Goal: Navigation & Orientation: Find specific page/section

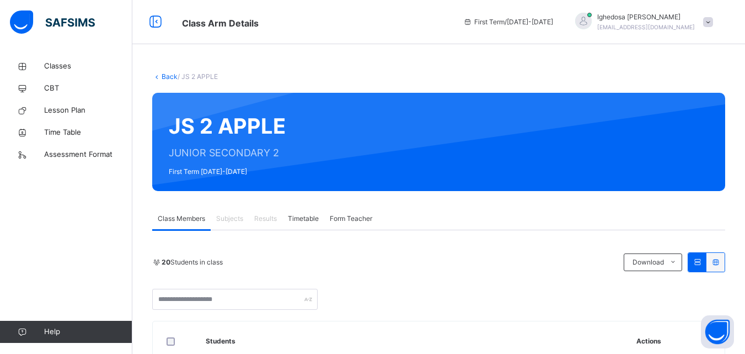
click at [499, 278] on div "20 Students in class Download Pdf Report Excel Report" at bounding box center [438, 280] width 573 height 57
click at [470, 287] on div "20 Students in class Download Pdf Report Excel Report" at bounding box center [438, 280] width 573 height 57
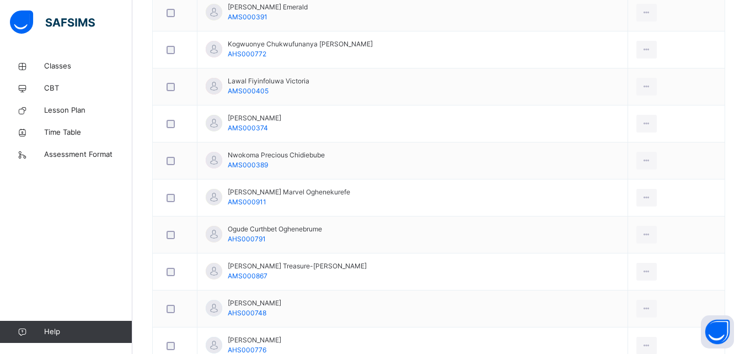
scroll to position [243, 0]
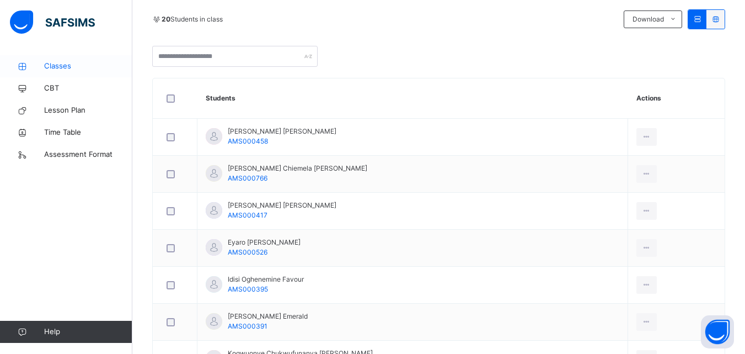
click at [56, 66] on span "Classes" at bounding box center [88, 66] width 88 height 11
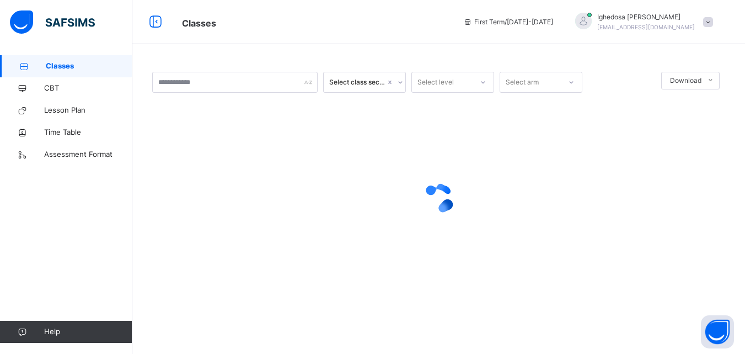
click at [56, 66] on span "Classes" at bounding box center [89, 66] width 87 height 11
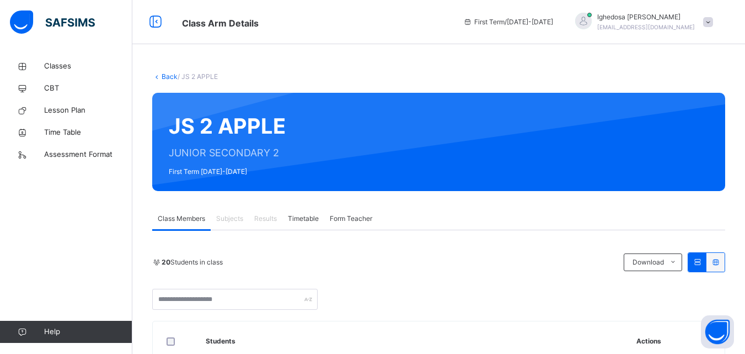
click at [157, 75] on icon at bounding box center [156, 76] width 9 height 8
click at [158, 76] on icon at bounding box center [156, 76] width 9 height 8
click at [156, 23] on icon at bounding box center [155, 22] width 19 height 20
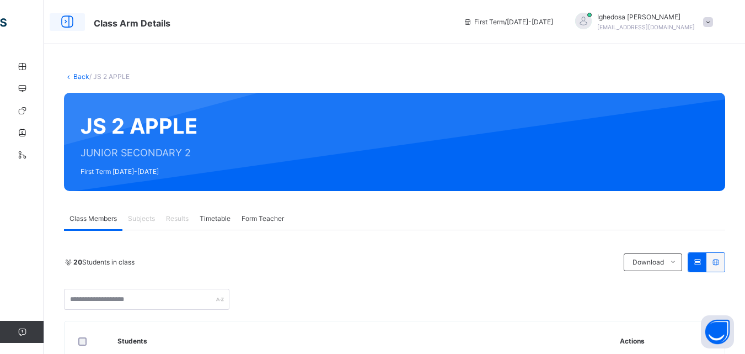
click at [65, 21] on icon at bounding box center [67, 22] width 19 height 20
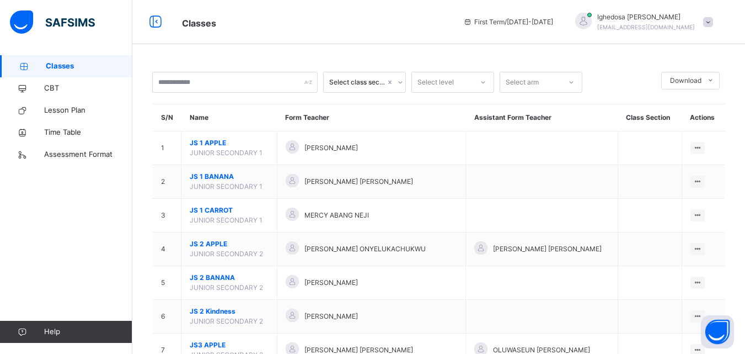
scroll to position [309, 0]
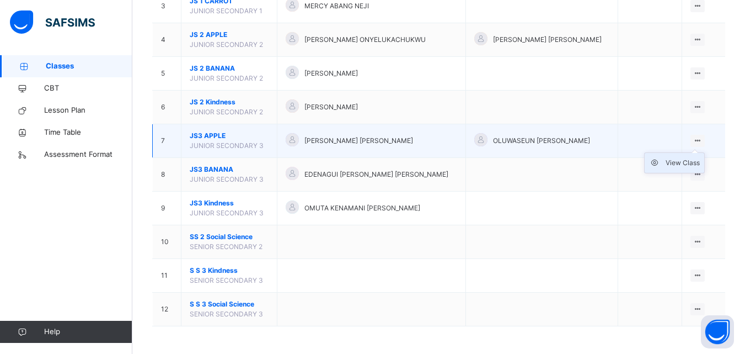
click at [682, 157] on div "View Class" at bounding box center [683, 162] width 34 height 11
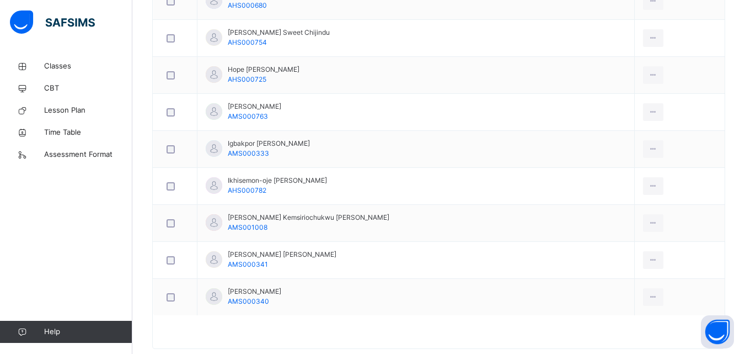
scroll to position [860, 0]
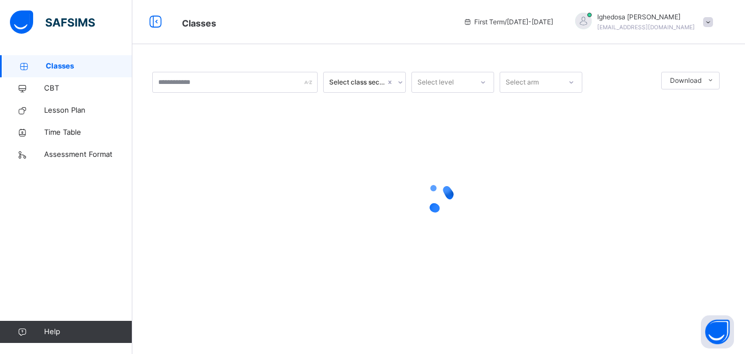
scroll to position [309, 0]
click at [93, 59] on link "Classes" at bounding box center [66, 66] width 132 height 22
click at [90, 65] on span "Classes" at bounding box center [89, 66] width 87 height 11
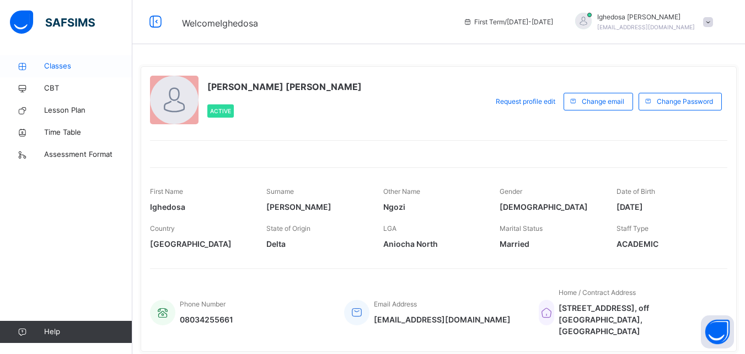
click at [68, 63] on span "Classes" at bounding box center [88, 66] width 88 height 11
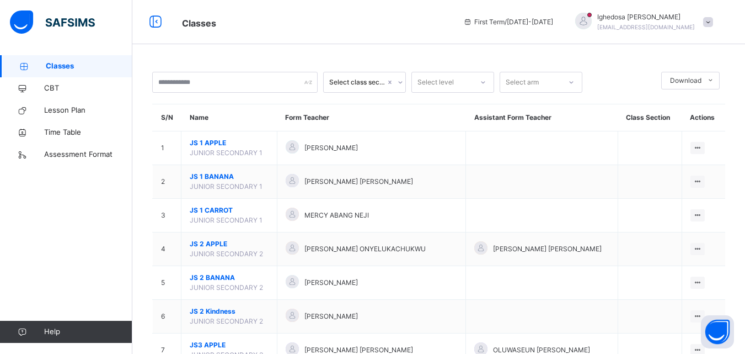
scroll to position [309, 0]
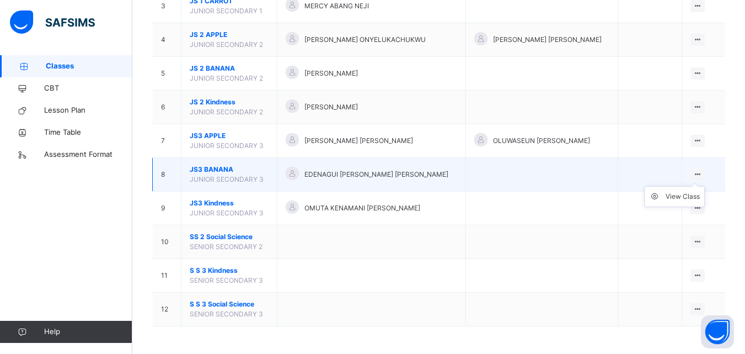
click at [698, 186] on ul "View Class" at bounding box center [674, 196] width 61 height 21
click at [687, 191] on div "View Class" at bounding box center [683, 196] width 34 height 11
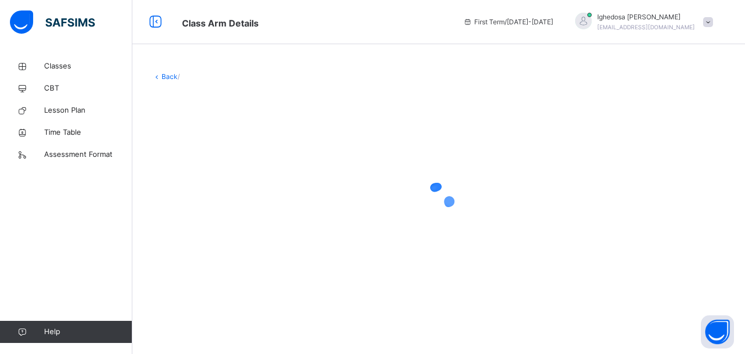
click at [0, 0] on div at bounding box center [0, 0] width 0 height 0
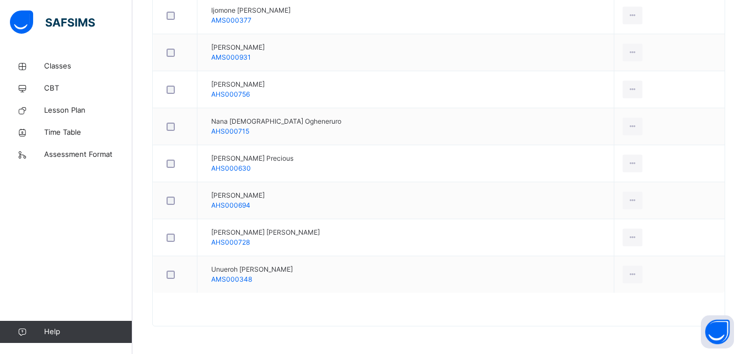
scroll to position [684, 0]
